Goal: Navigation & Orientation: Find specific page/section

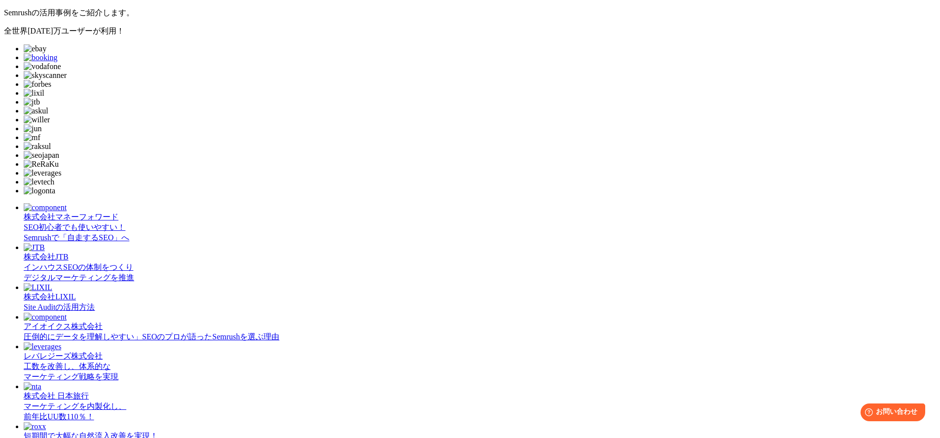
scroll to position [157, 0]
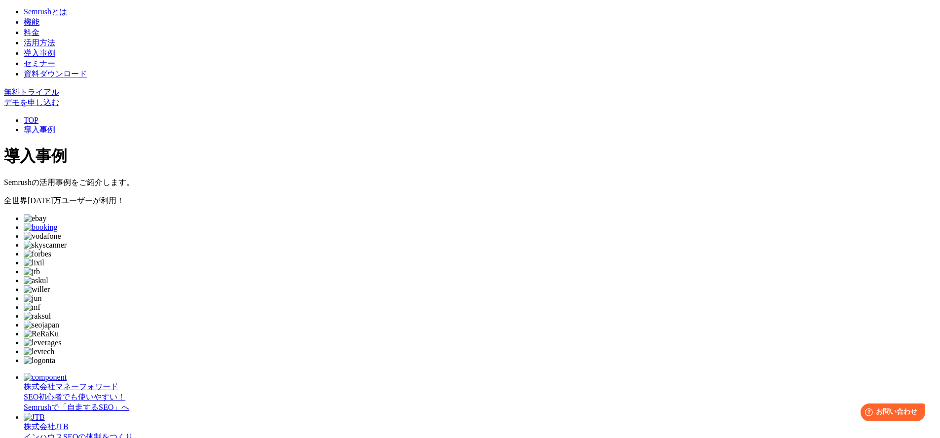
click at [780, 225] on section "全世界 [DATE]万ユーザー が利用！" at bounding box center [470, 280] width 932 height 169
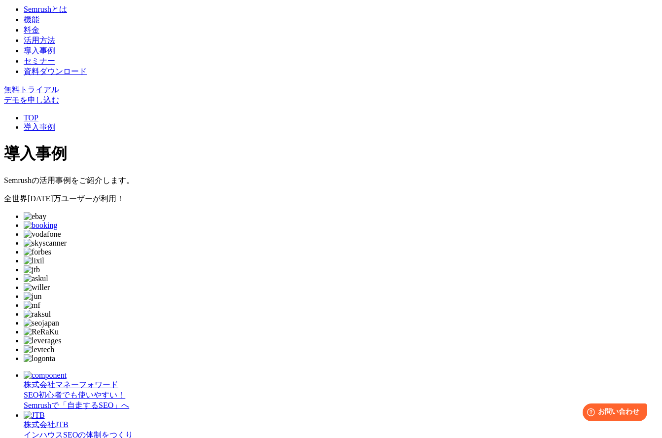
scroll to position [122, 0]
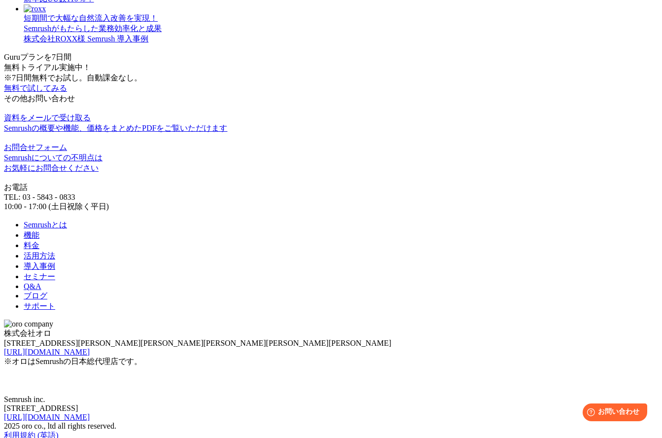
scroll to position [719, 0]
